Goal: Information Seeking & Learning: Learn about a topic

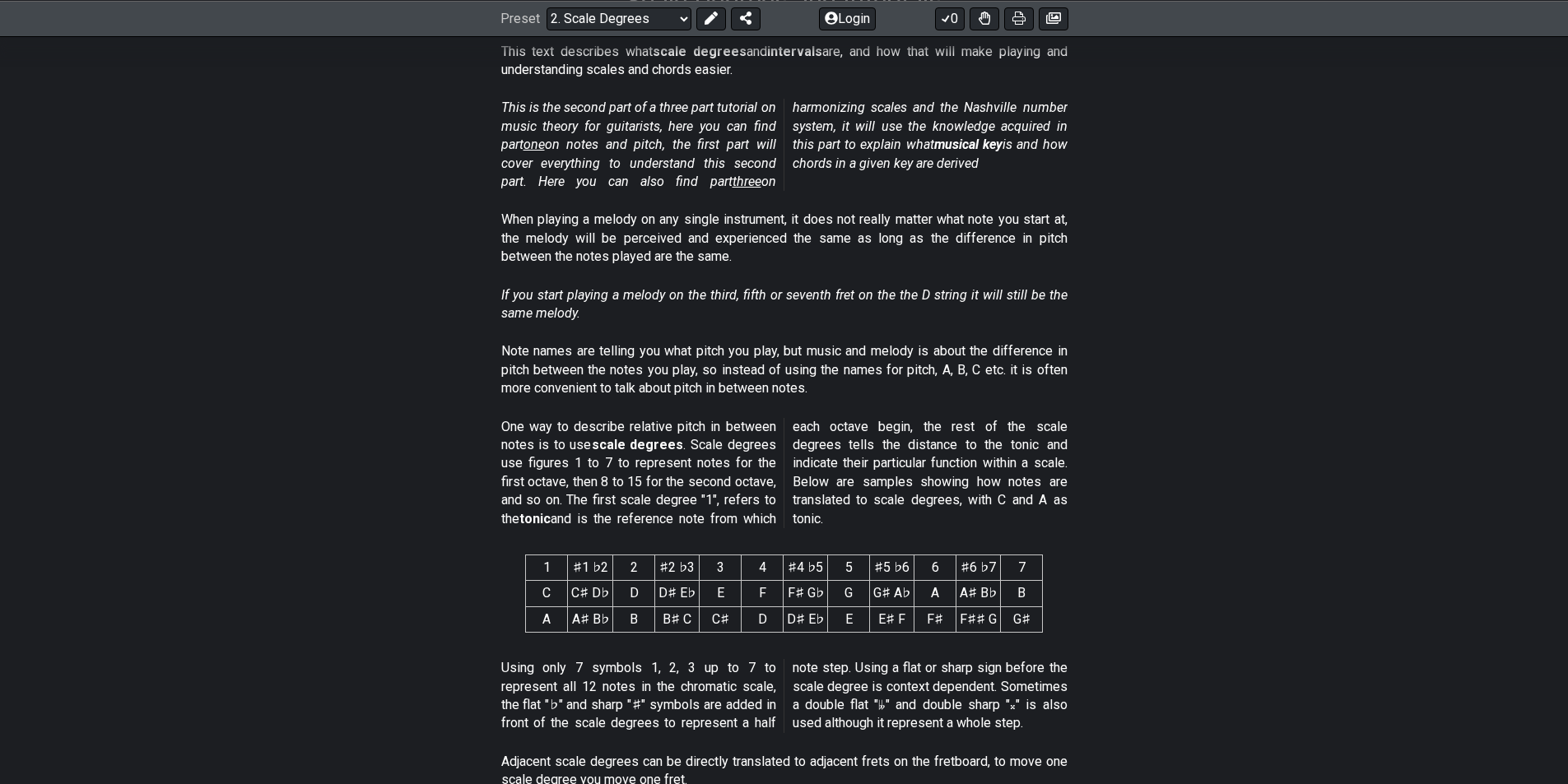
scroll to position [247, 0]
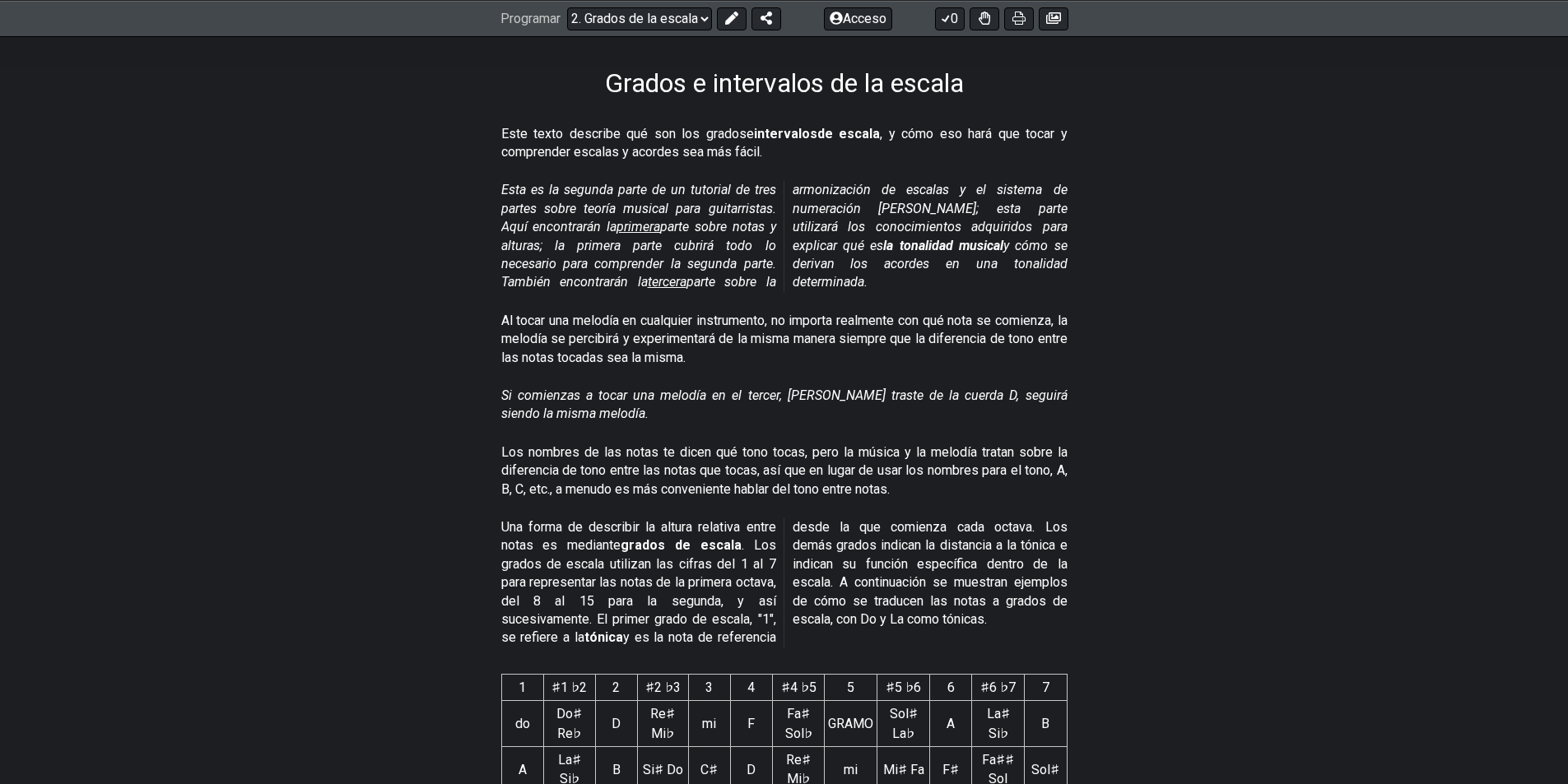
click at [635, 228] on font "primera" at bounding box center [638, 227] width 44 height 16
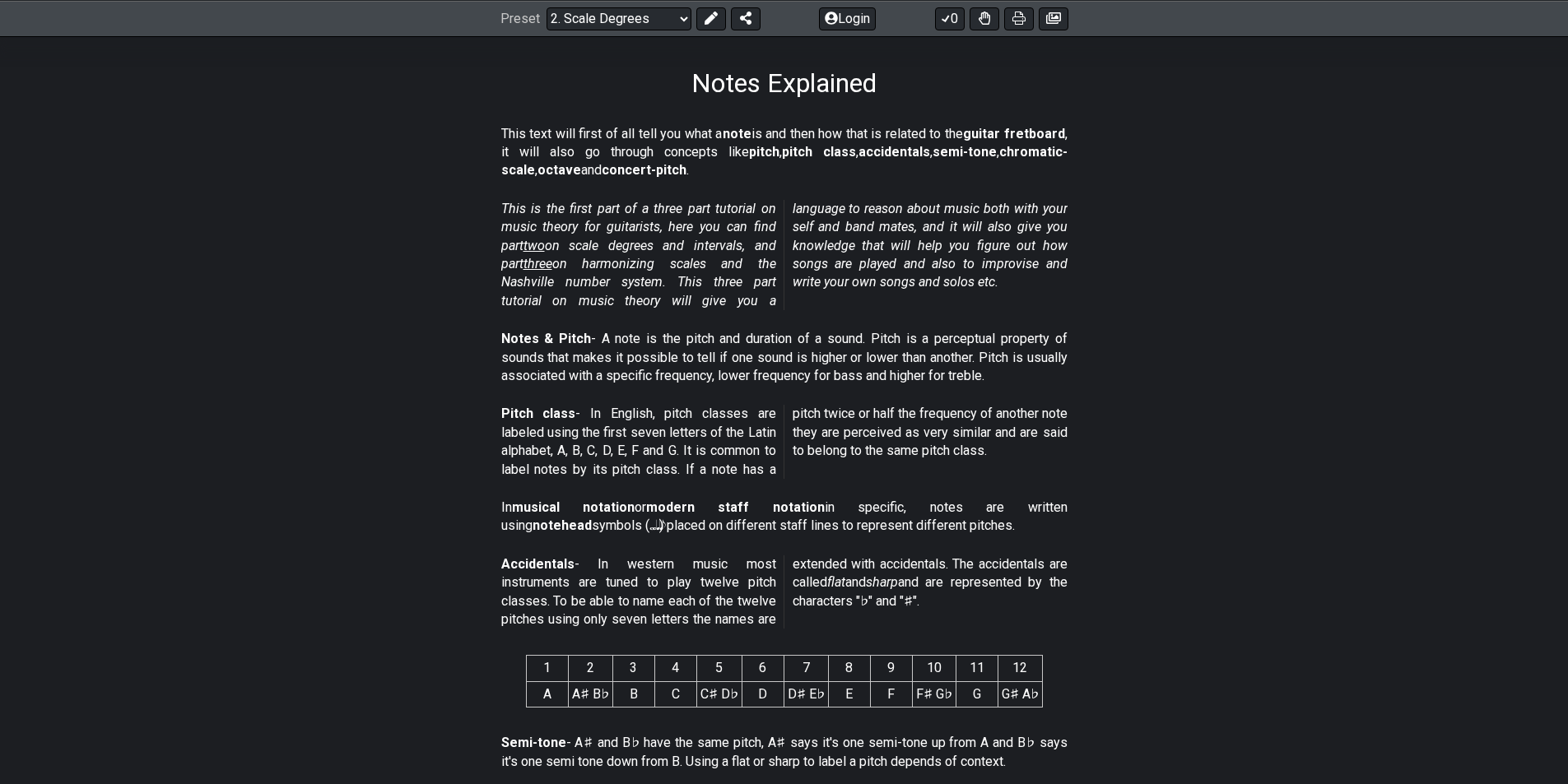
select select "/musical-notes-explained"
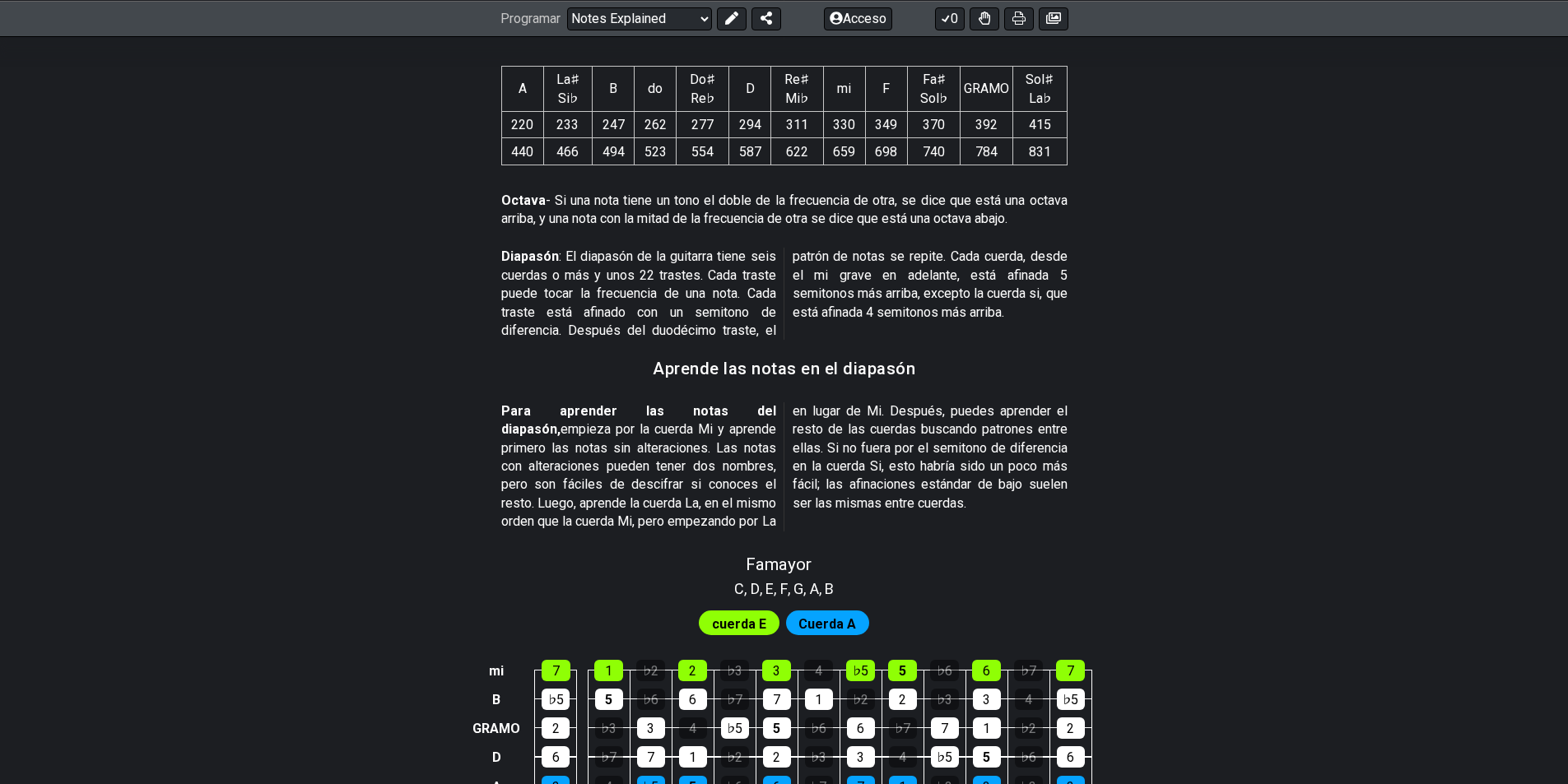
scroll to position [1531, 0]
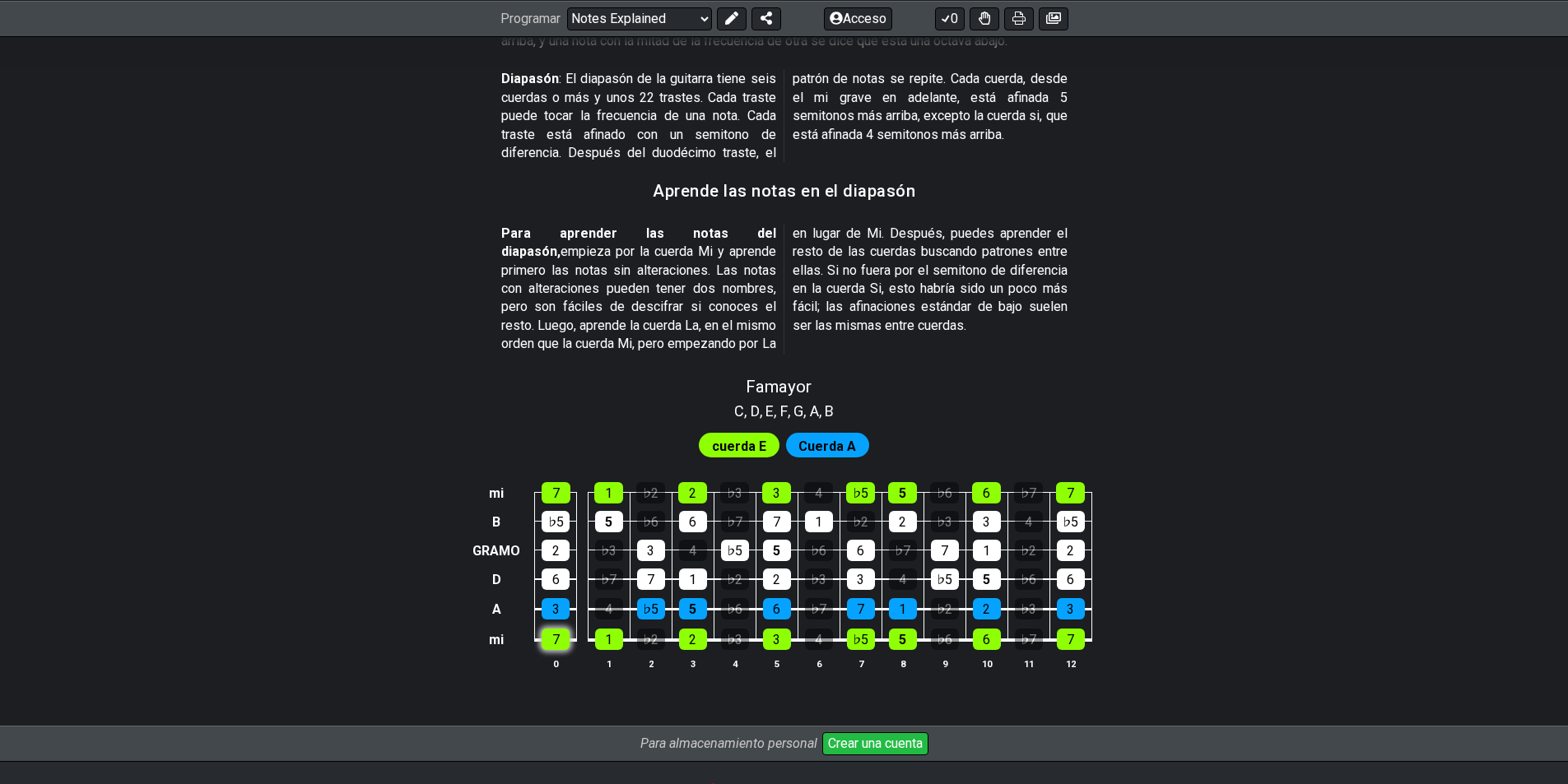
click at [562, 629] on div "7" at bounding box center [556, 639] width 28 height 22
click at [557, 632] on font "7" at bounding box center [556, 639] width 7 height 16
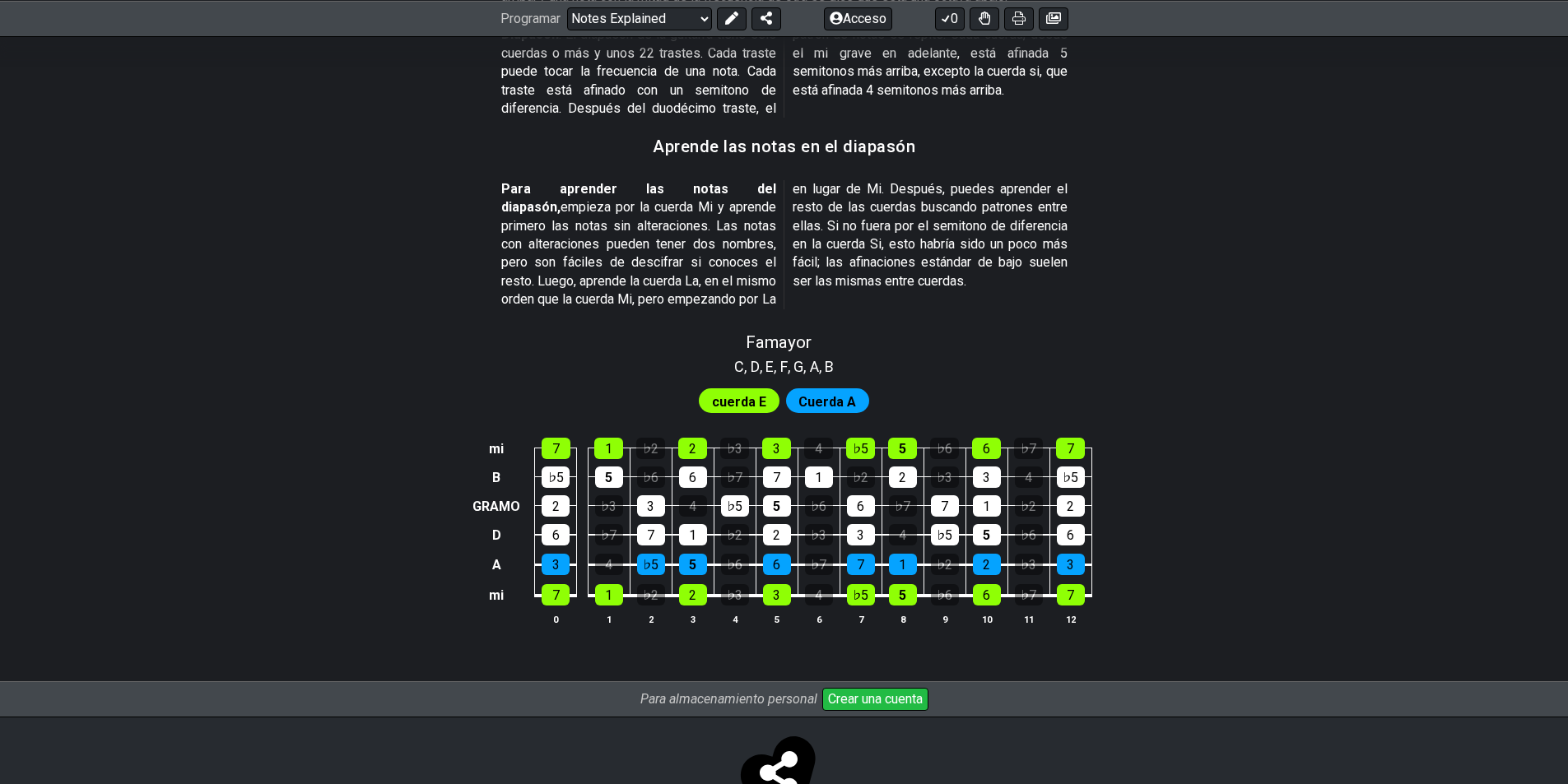
scroll to position [1619, 0]
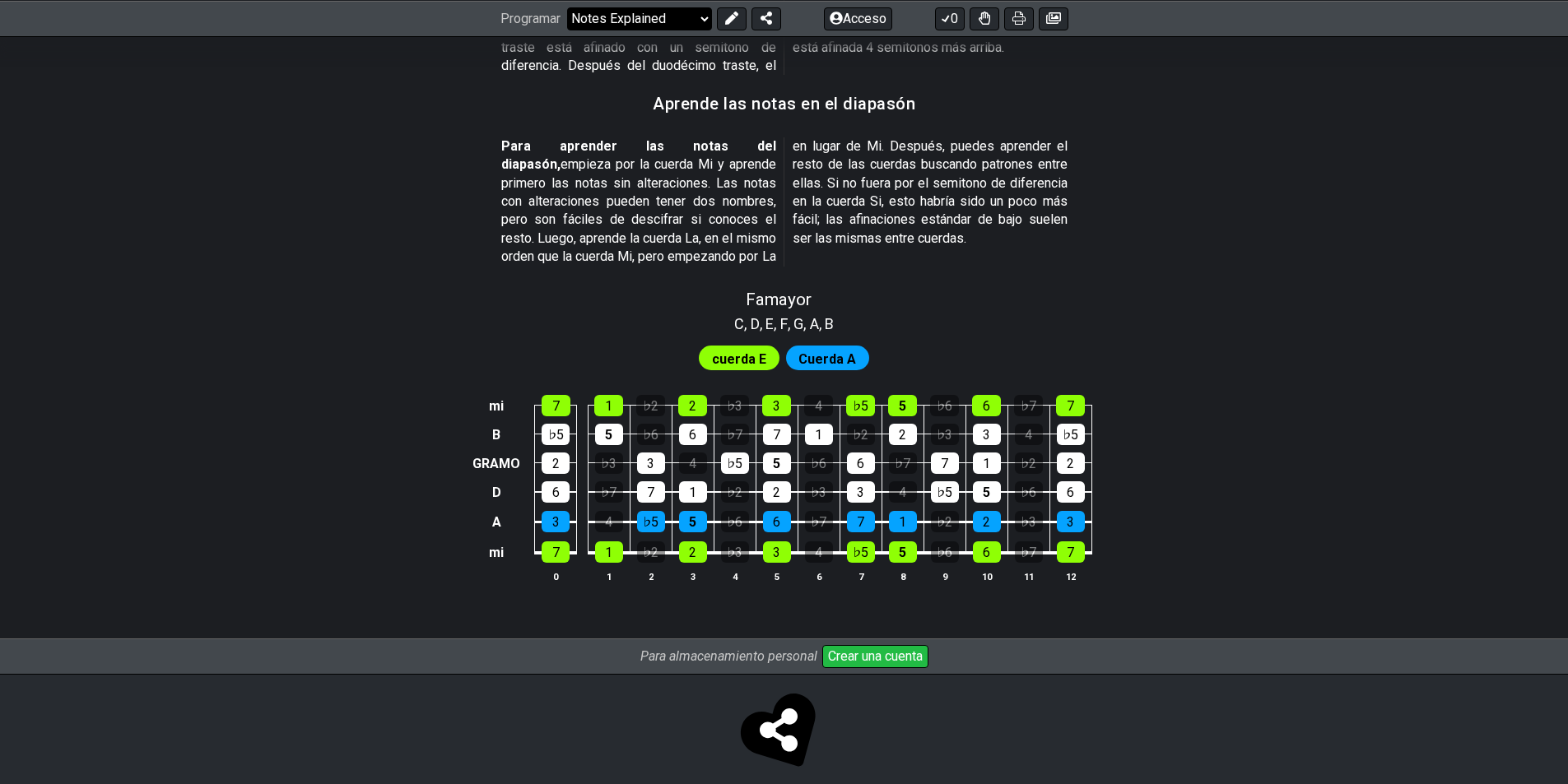
click at [646, 22] on select "¡Bienvenido a #fretflip! Notes Explained Preajuste personalizado Pentatónica me…" at bounding box center [639, 18] width 145 height 23
click at [720, 21] on button at bounding box center [732, 18] width 30 height 23
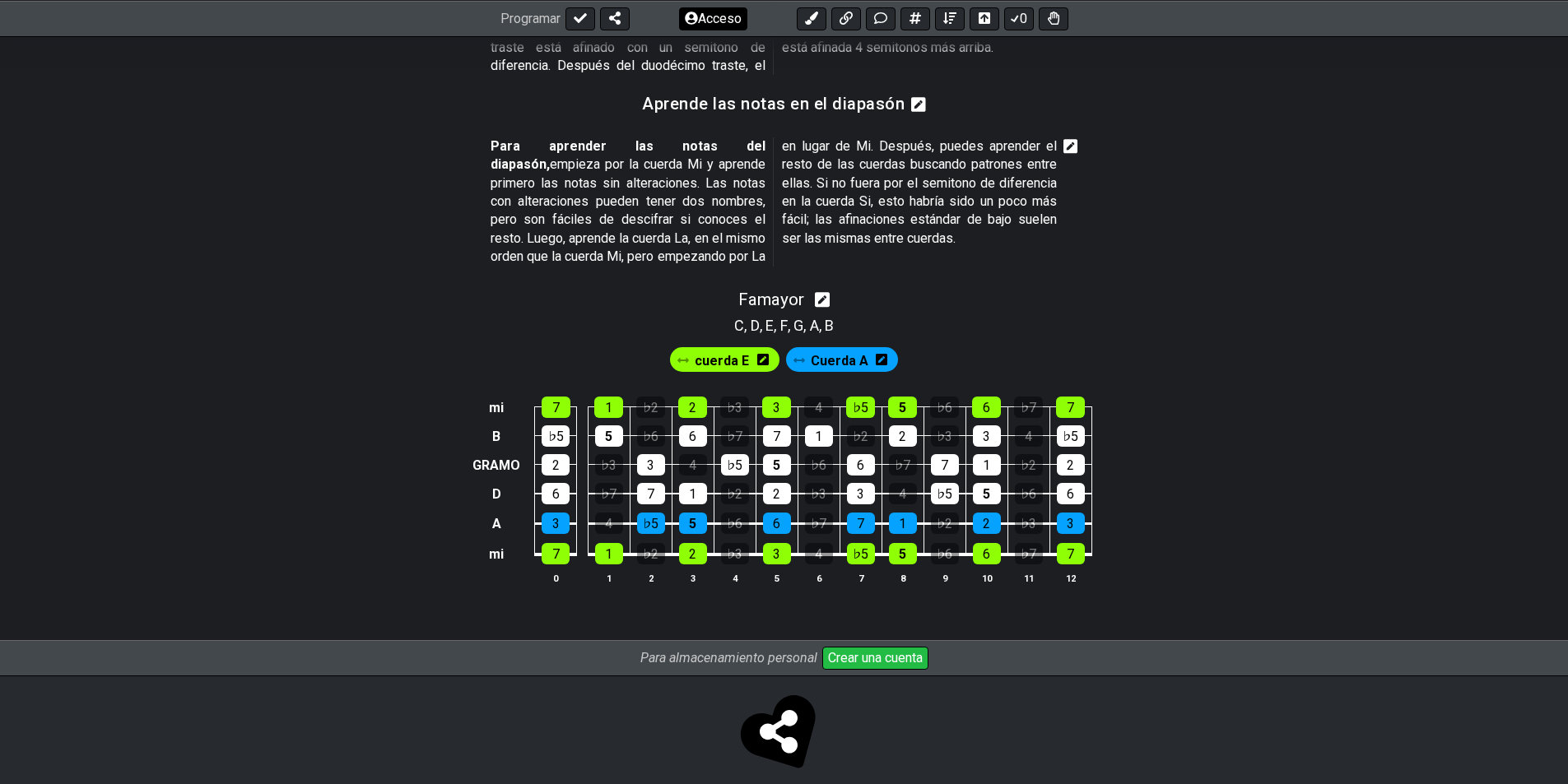
click at [693, 22] on icon at bounding box center [691, 18] width 13 height 13
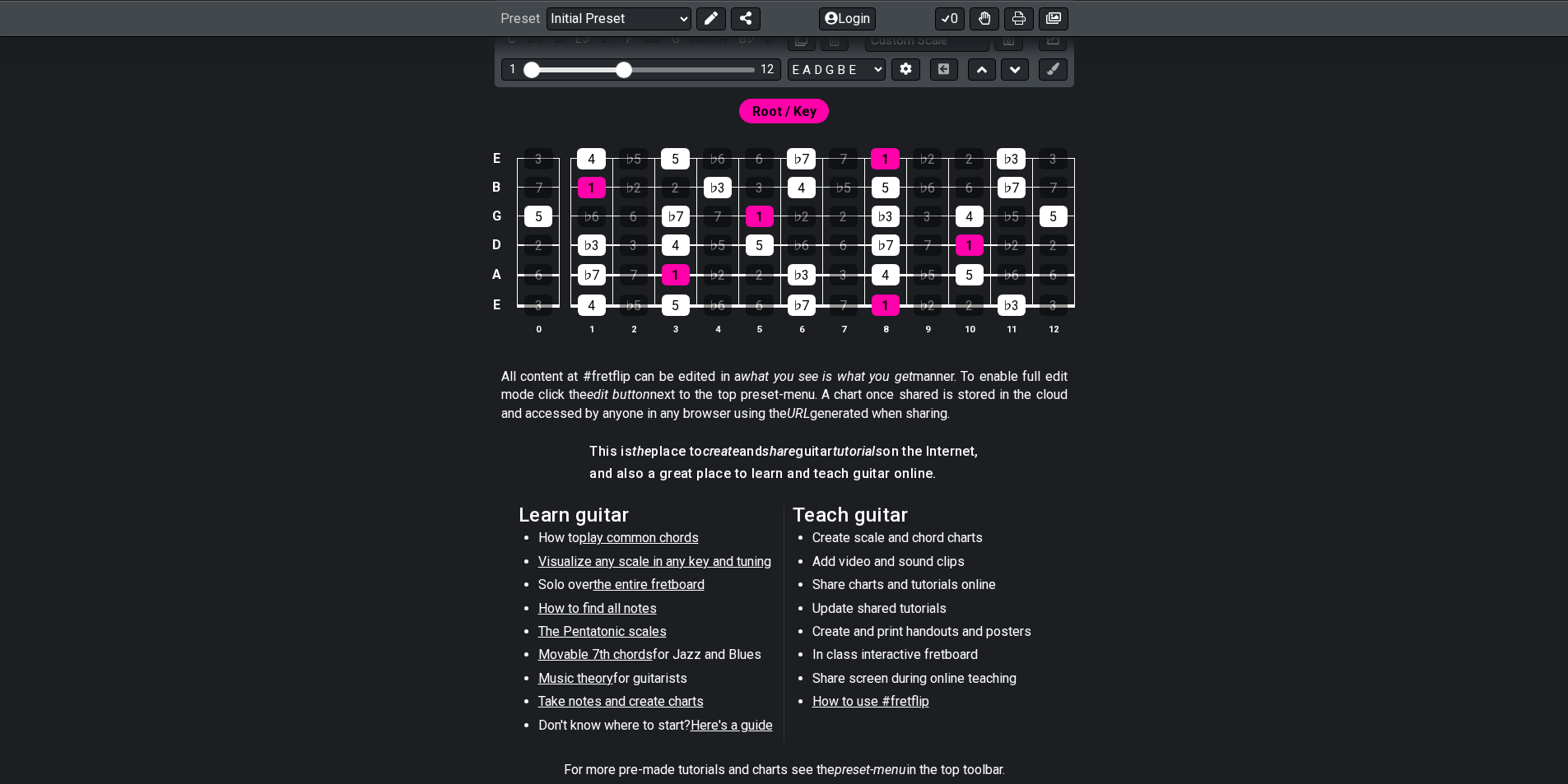
scroll to position [448, 0]
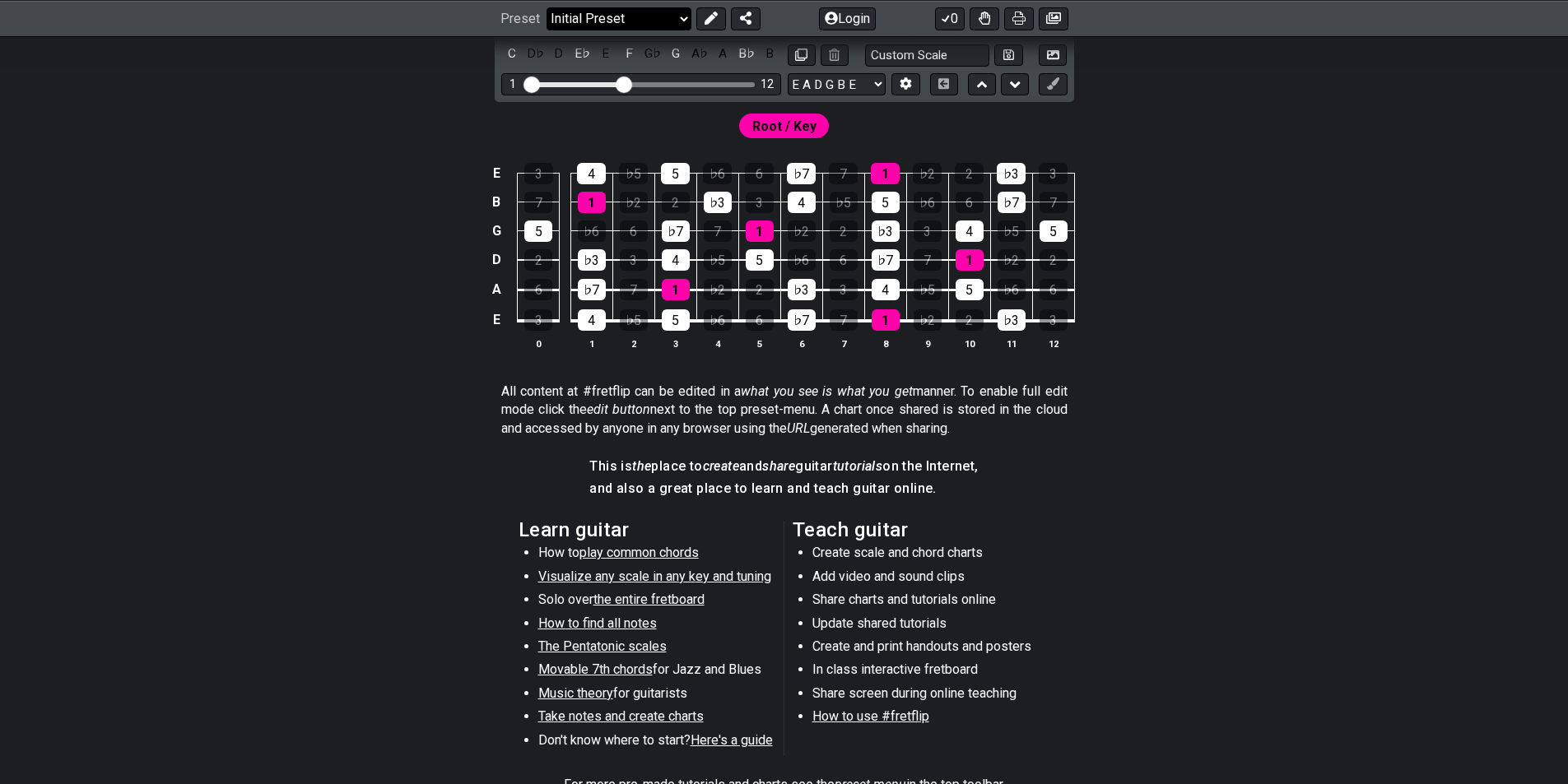
click at [682, 14] on select "Welcome to #fretflip! Initial Preset Custom Preset Minor Pentatonic Major Penta…" at bounding box center [619, 18] width 145 height 23
click at [546, 30] on select "Welcome to #fretflip! Initial Preset Custom Preset Minor Pentatonic Major Penta…" at bounding box center [619, 18] width 145 height 23
select select "/minor-pentatonic"
select select "C"
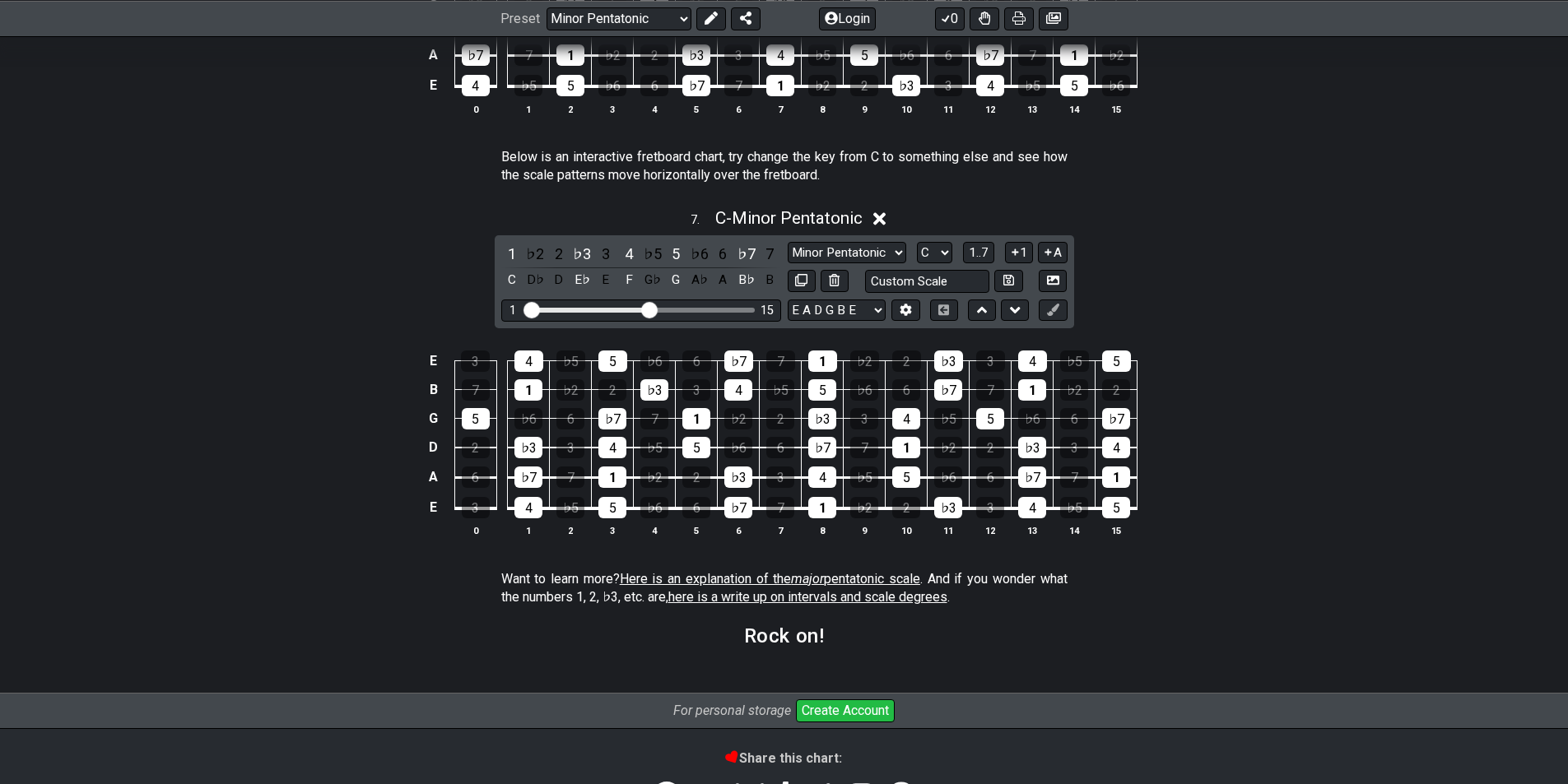
scroll to position [2309, 0]
